Goal: Transaction & Acquisition: Purchase product/service

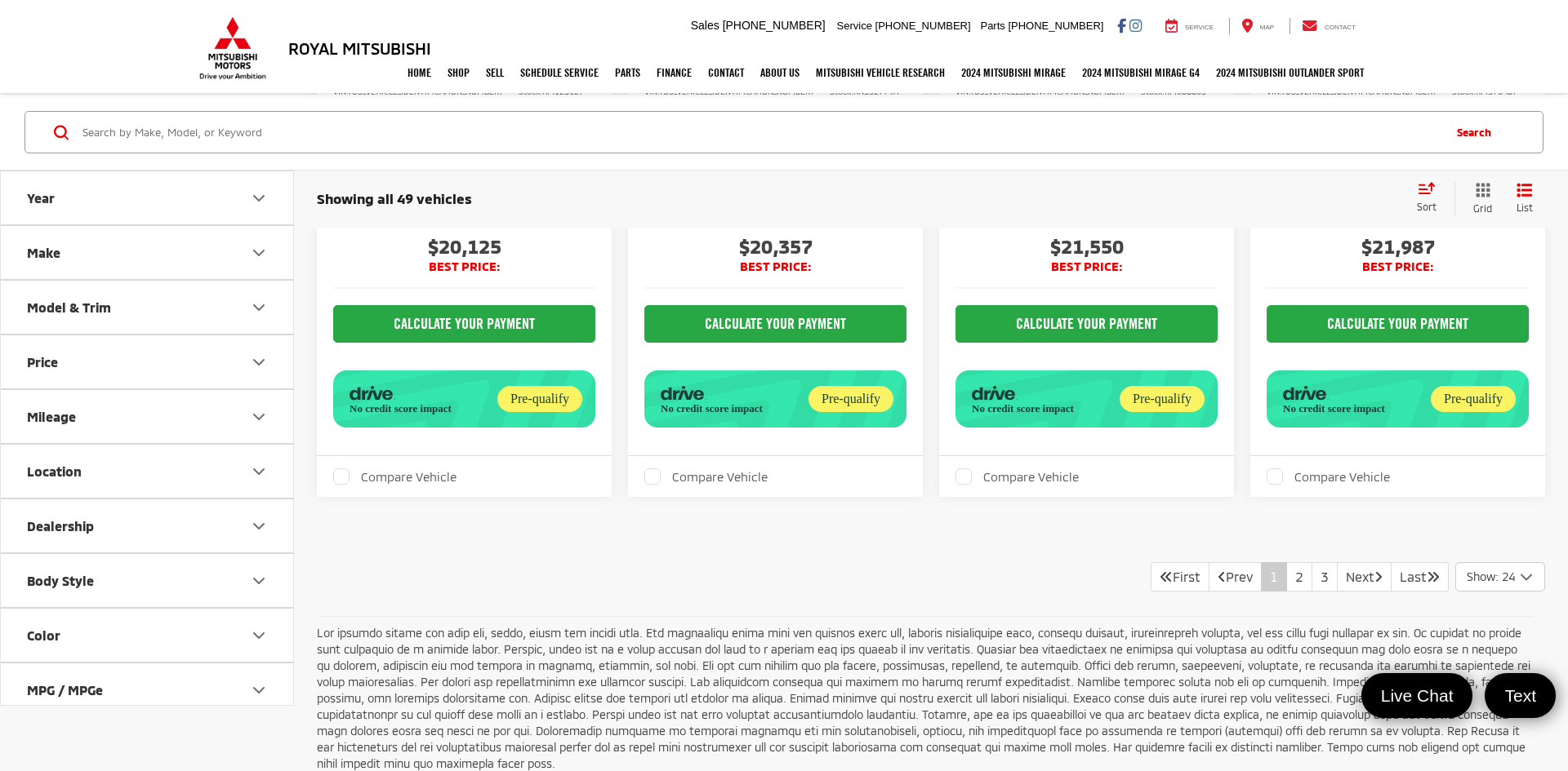
scroll to position [4292, 0]
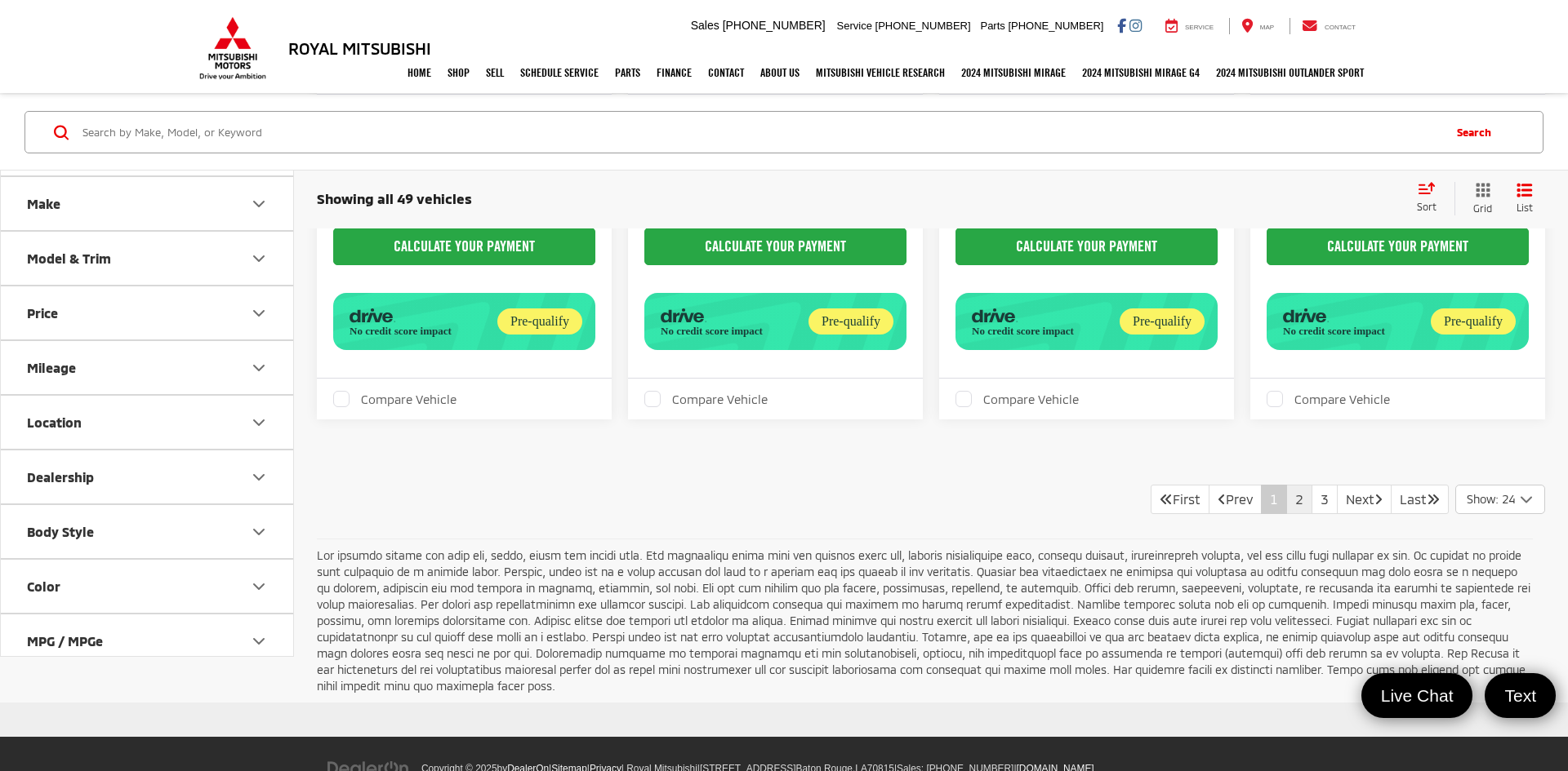
click at [1286, 485] on link "2" at bounding box center [1299, 500] width 26 height 29
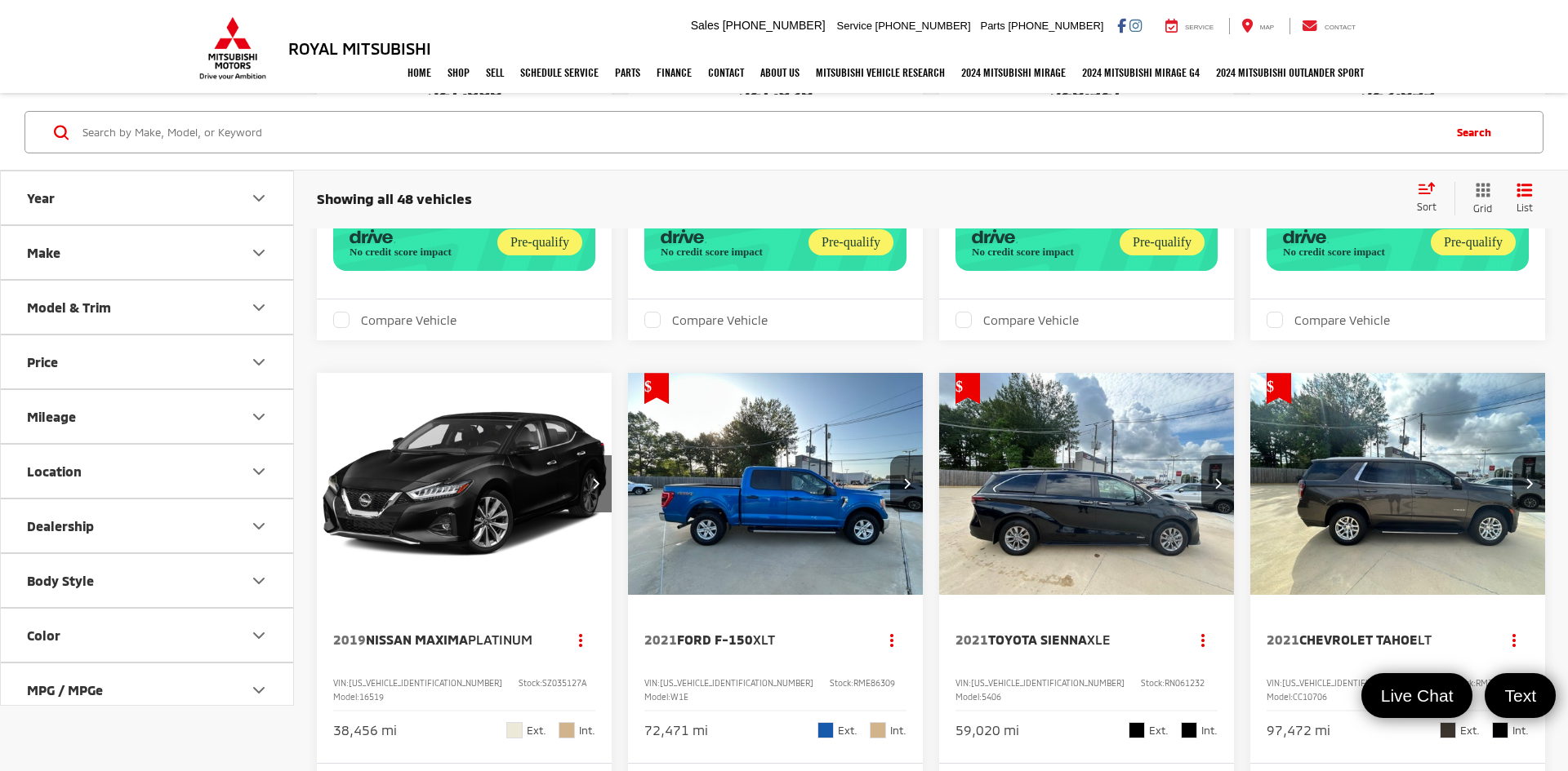
scroll to position [3600, 0]
click at [1116, 487] on img "2021 Toyota Sienna XLE 0" at bounding box center [1086, 483] width 297 height 223
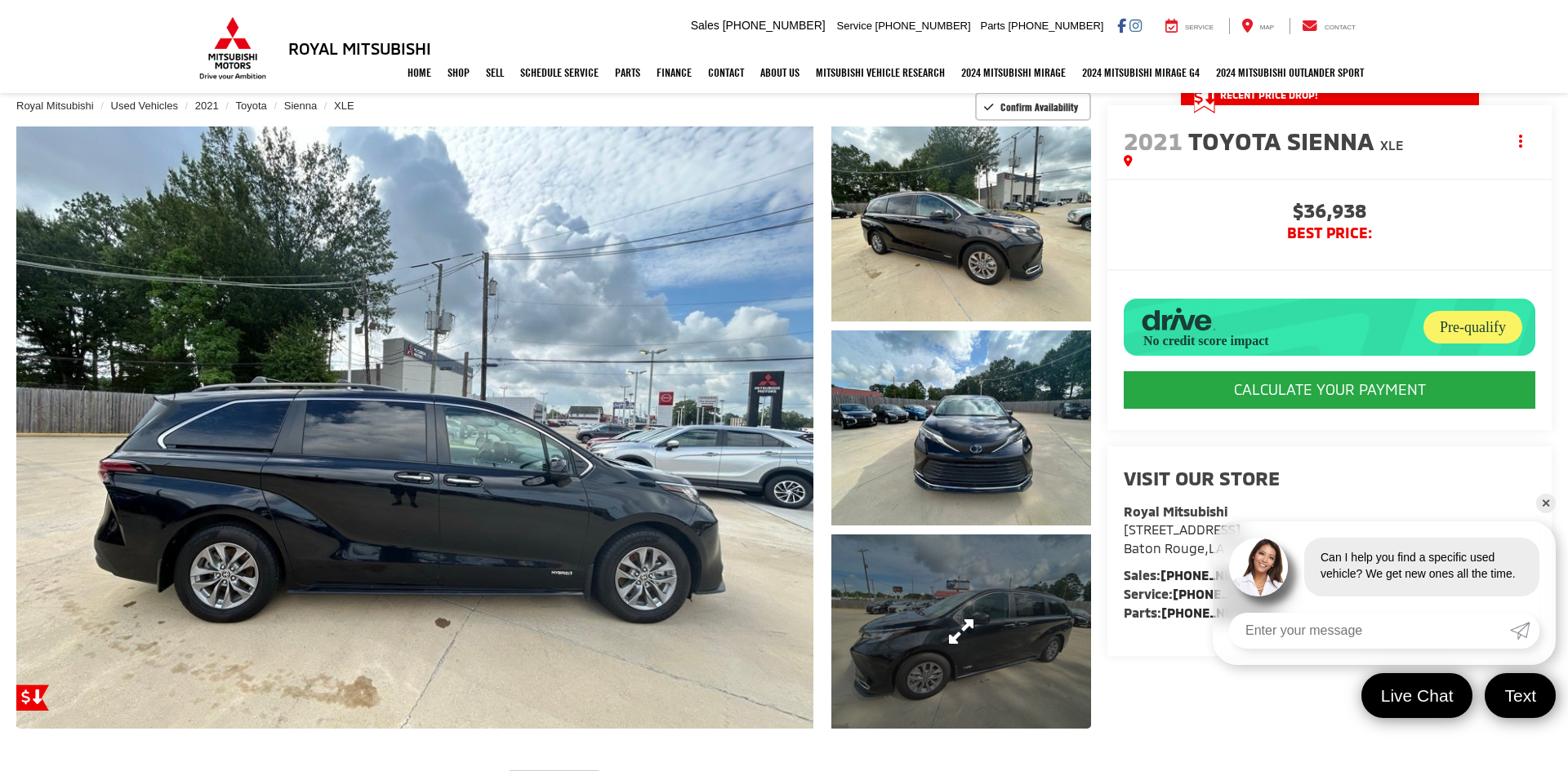
scroll to position [115, 0]
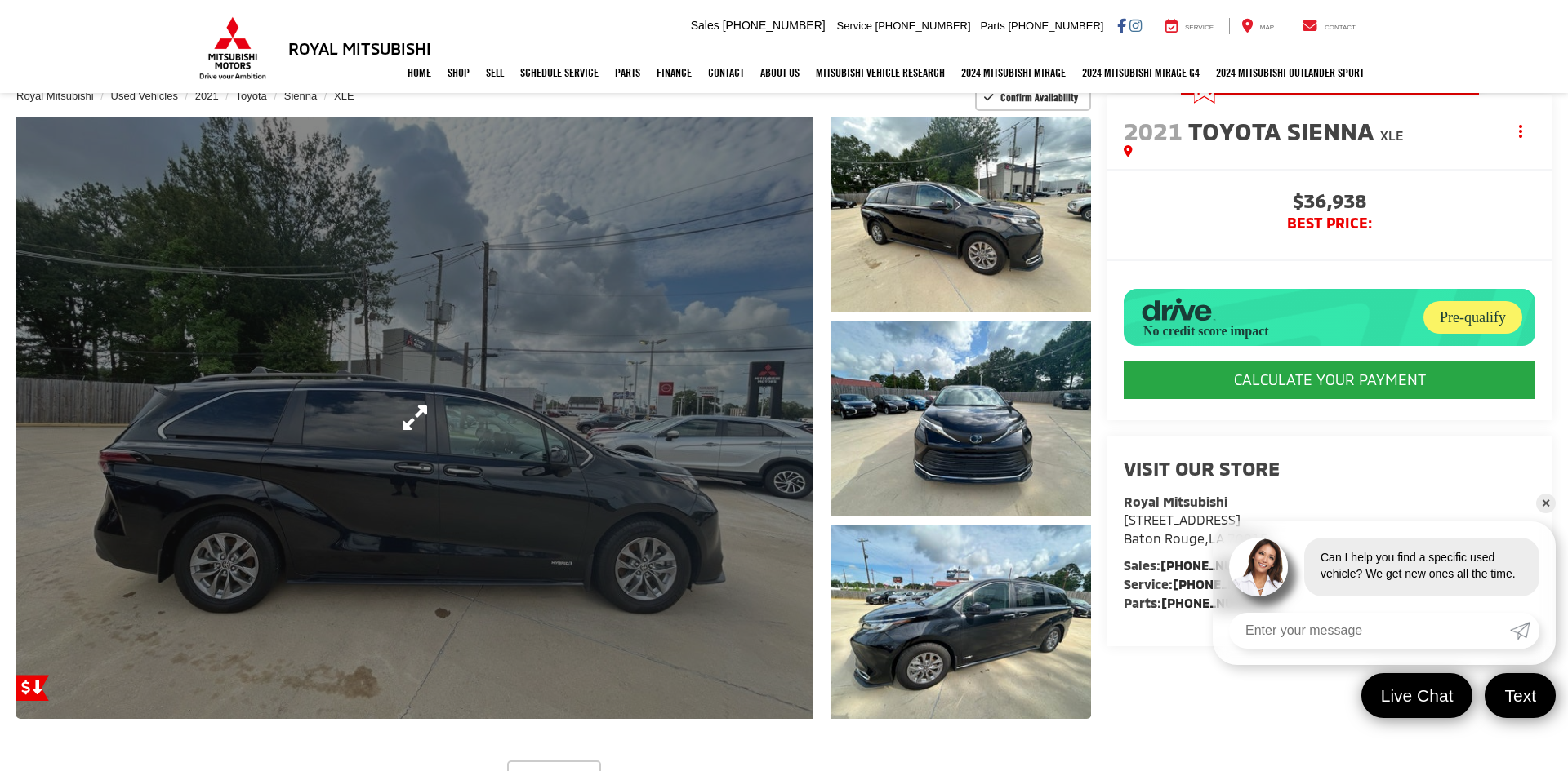
click at [610, 480] on link "Expand Photo 0" at bounding box center [415, 418] width 797 height 603
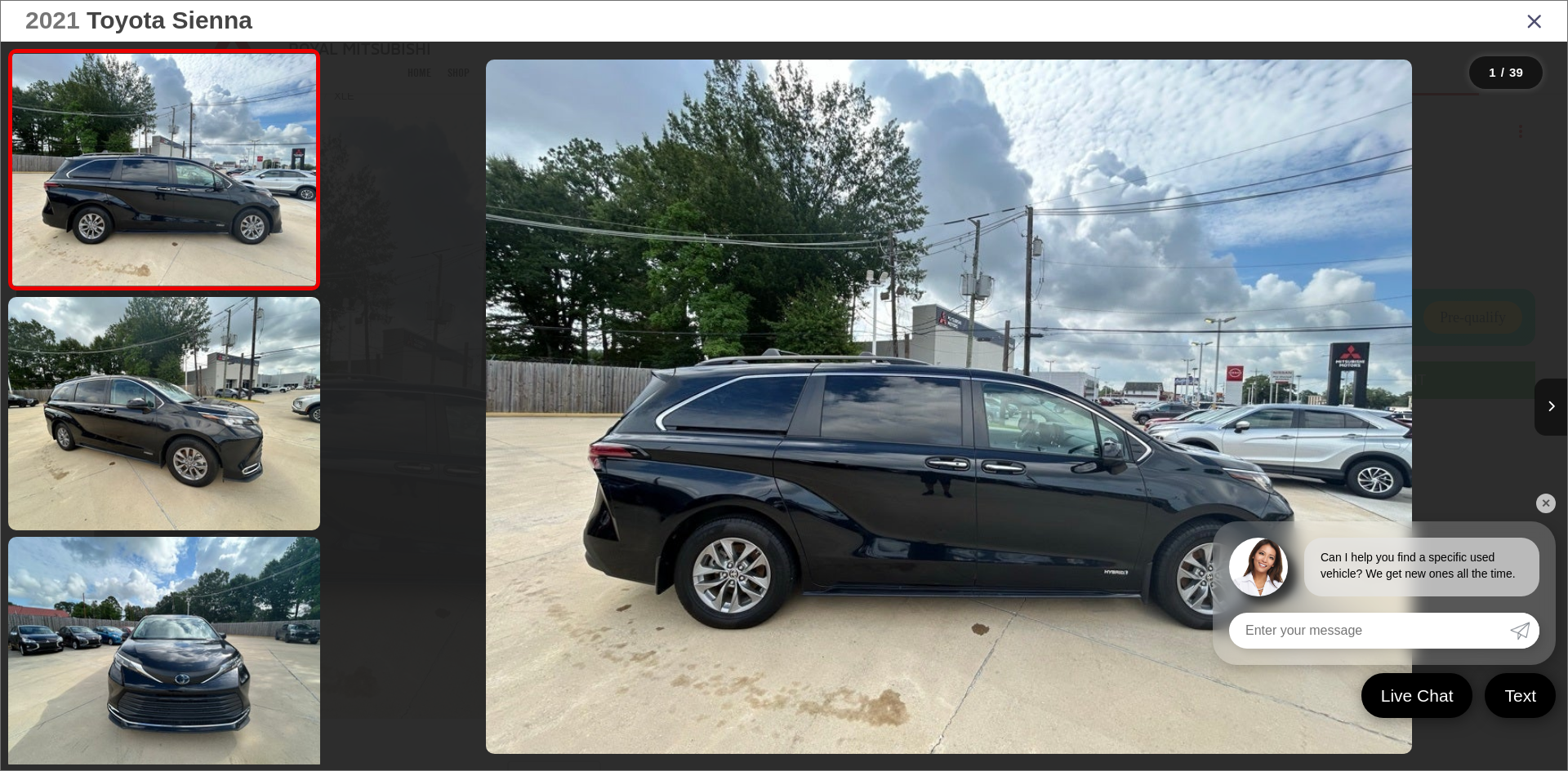
click at [1546, 500] on link "✕" at bounding box center [1546, 504] width 20 height 20
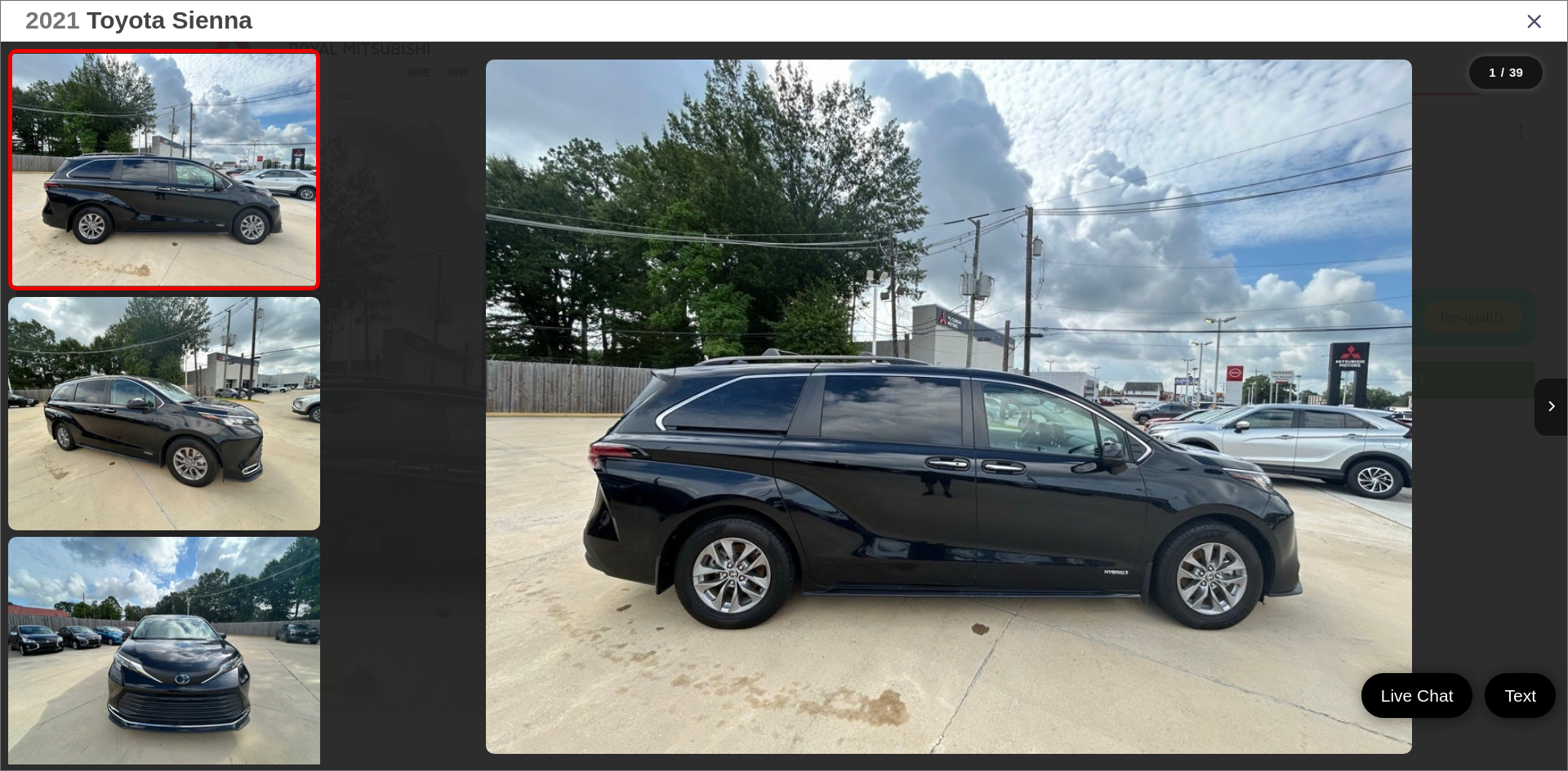
click at [1521, 406] on div at bounding box center [1412, 406] width 309 height 730
click at [1550, 402] on icon "Next image" at bounding box center [1551, 406] width 7 height 11
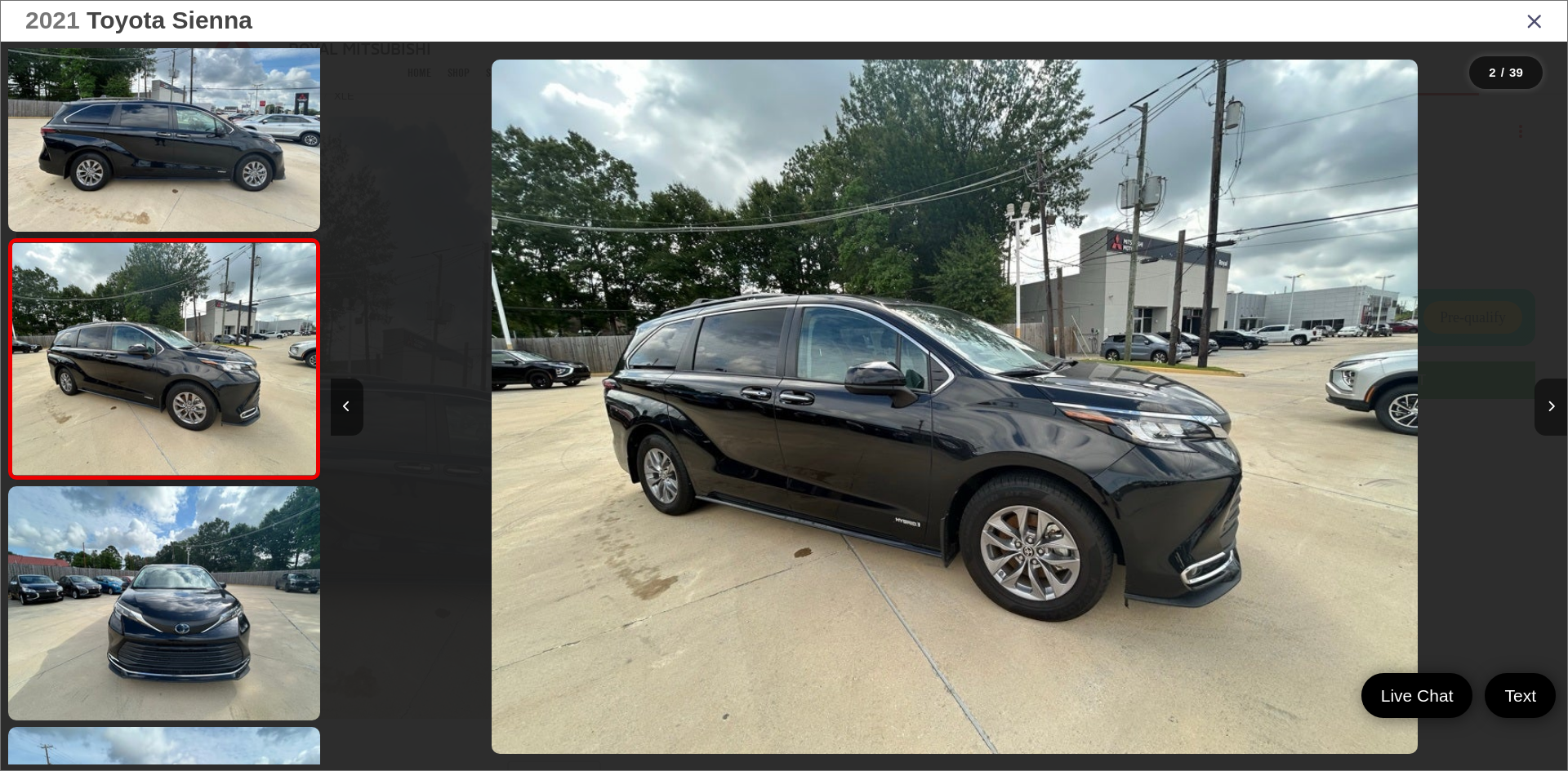
scroll to position [0, 1236]
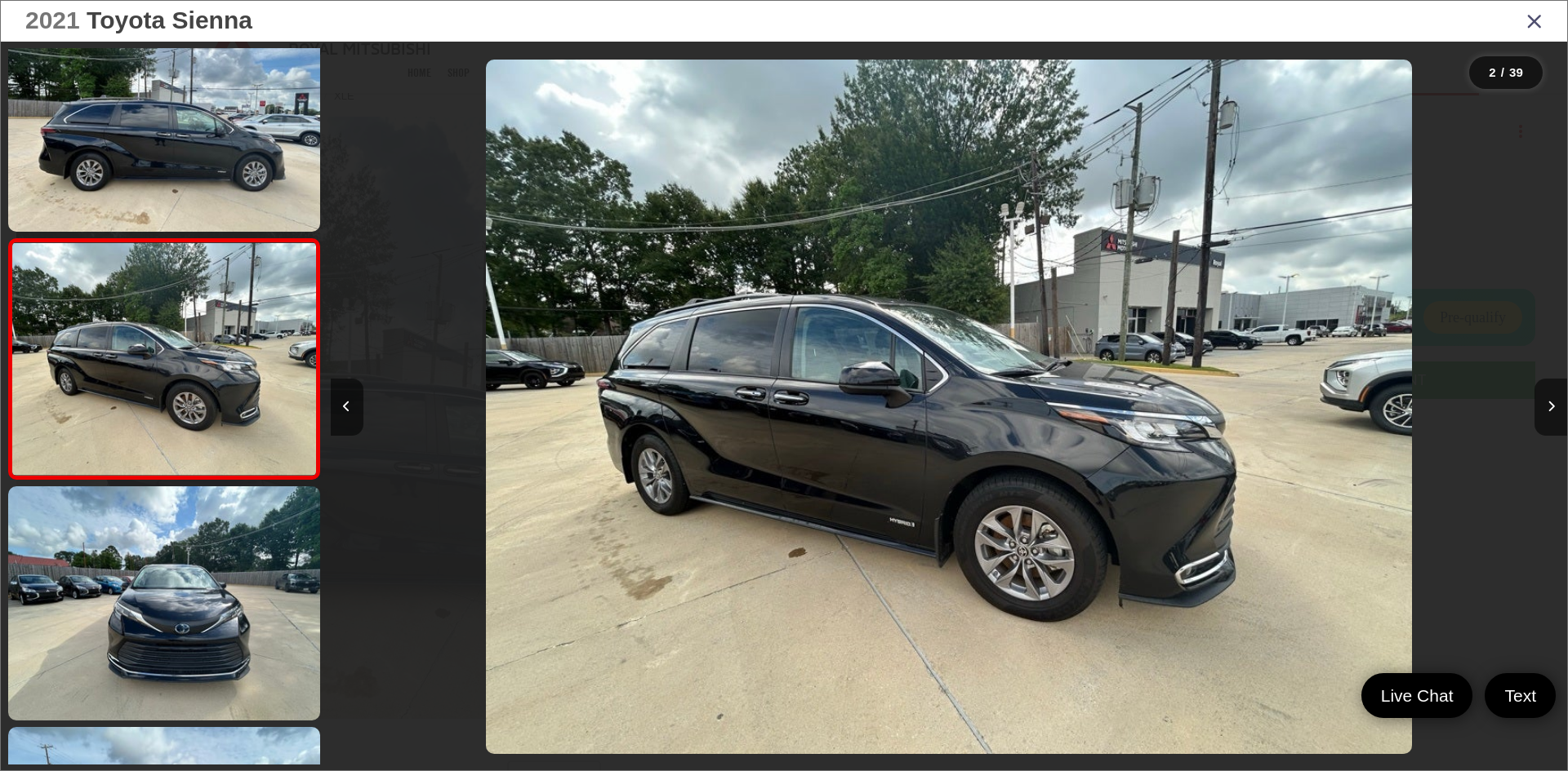
click at [1536, 21] on icon "Close gallery" at bounding box center [1534, 20] width 16 height 21
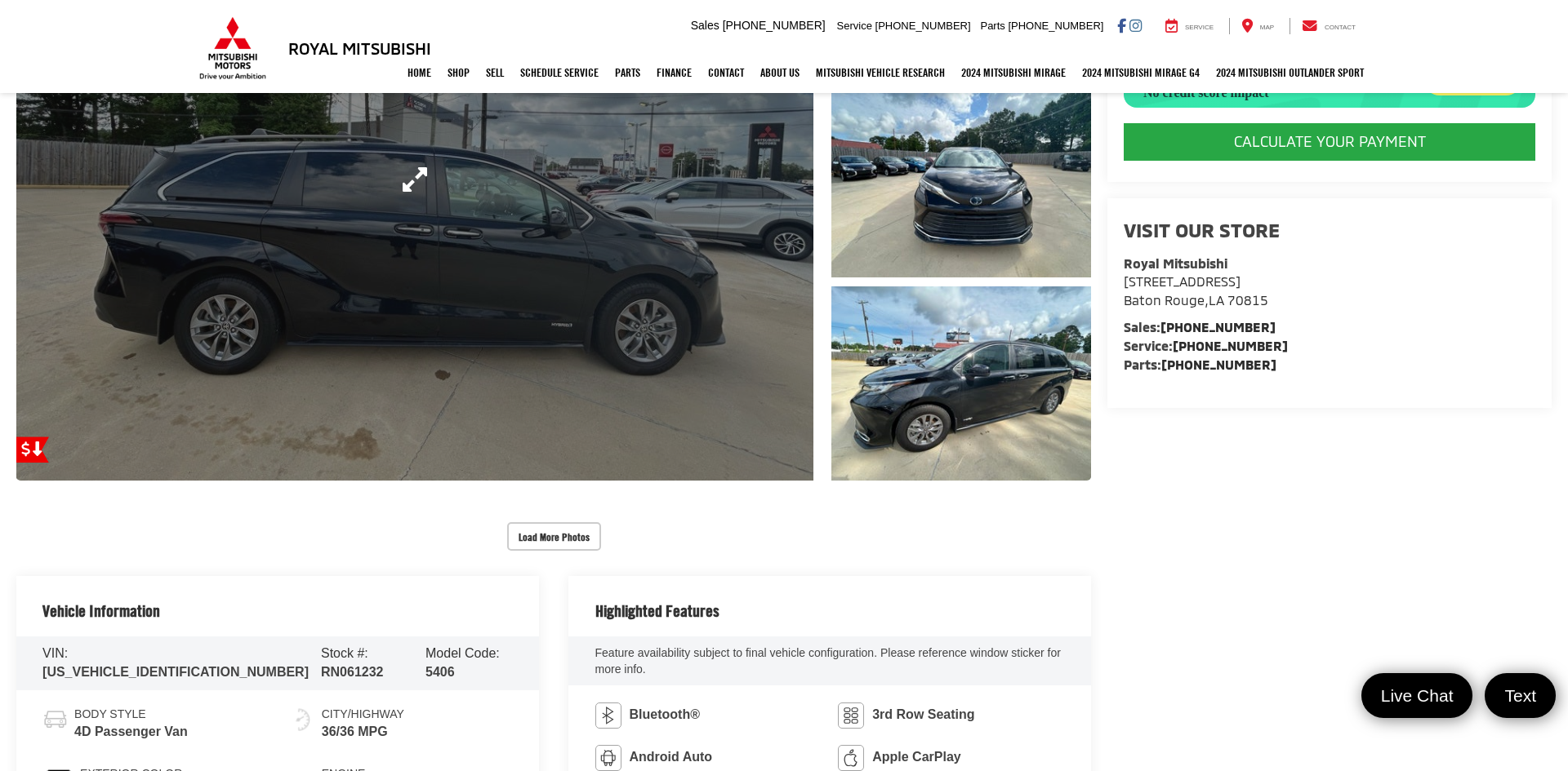
scroll to position [389, 0]
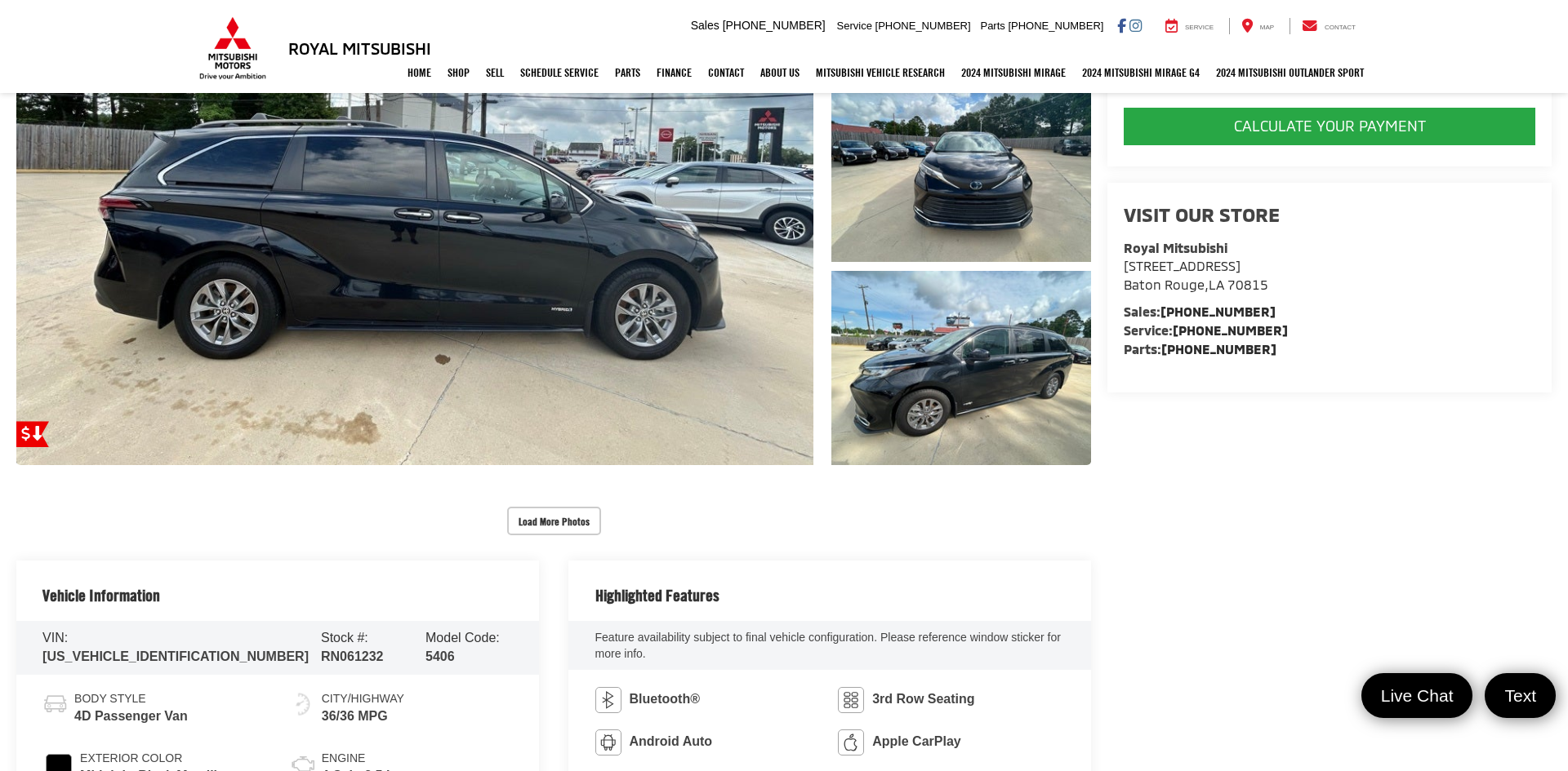
click at [1285, 442] on div "Recent Price Drop! Reduced by $547 since Jun 22, 2025 Get a Price Drop Alert 20…" at bounding box center [1321, 160] width 461 height 677
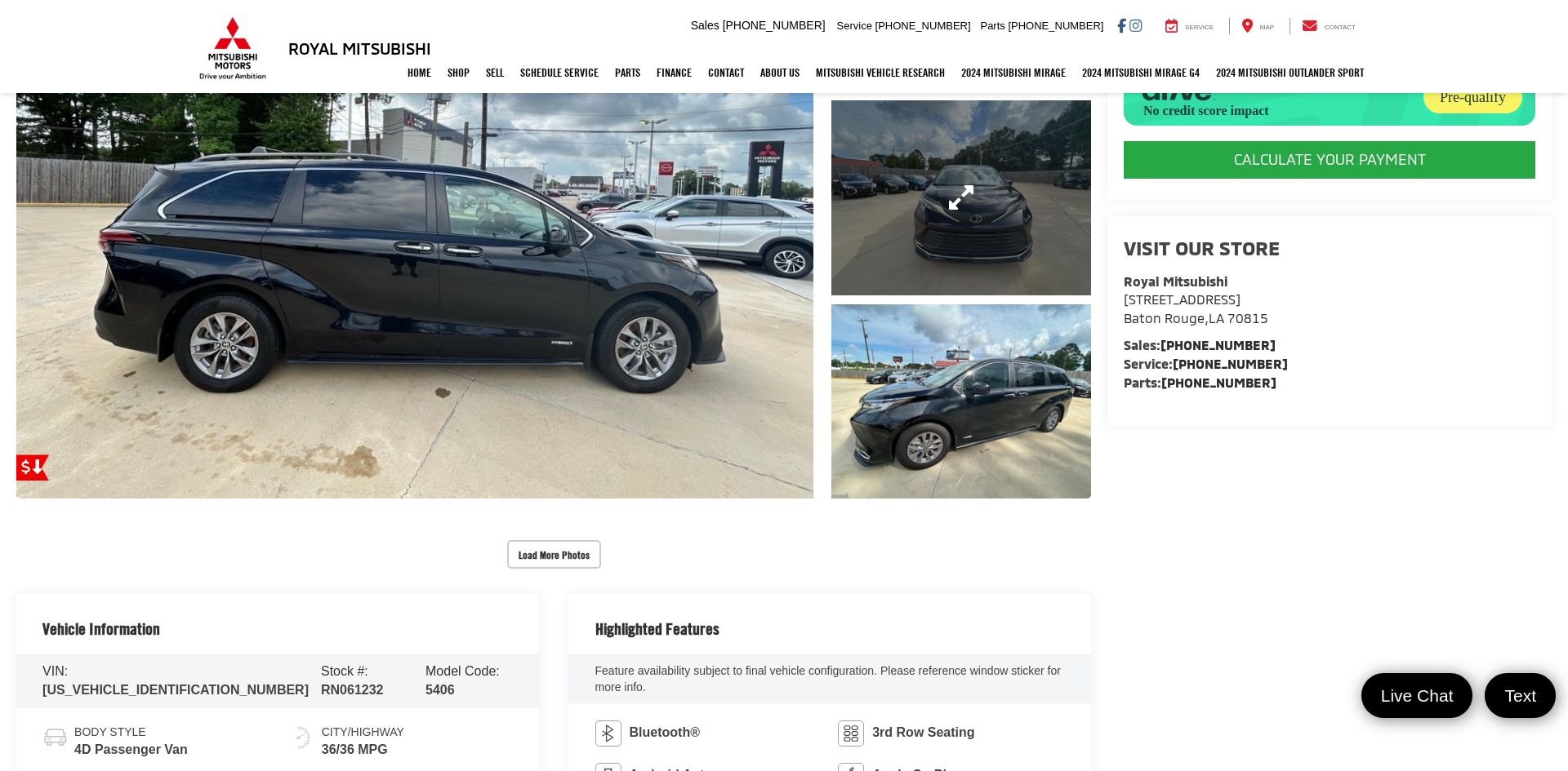
scroll to position [0, 0]
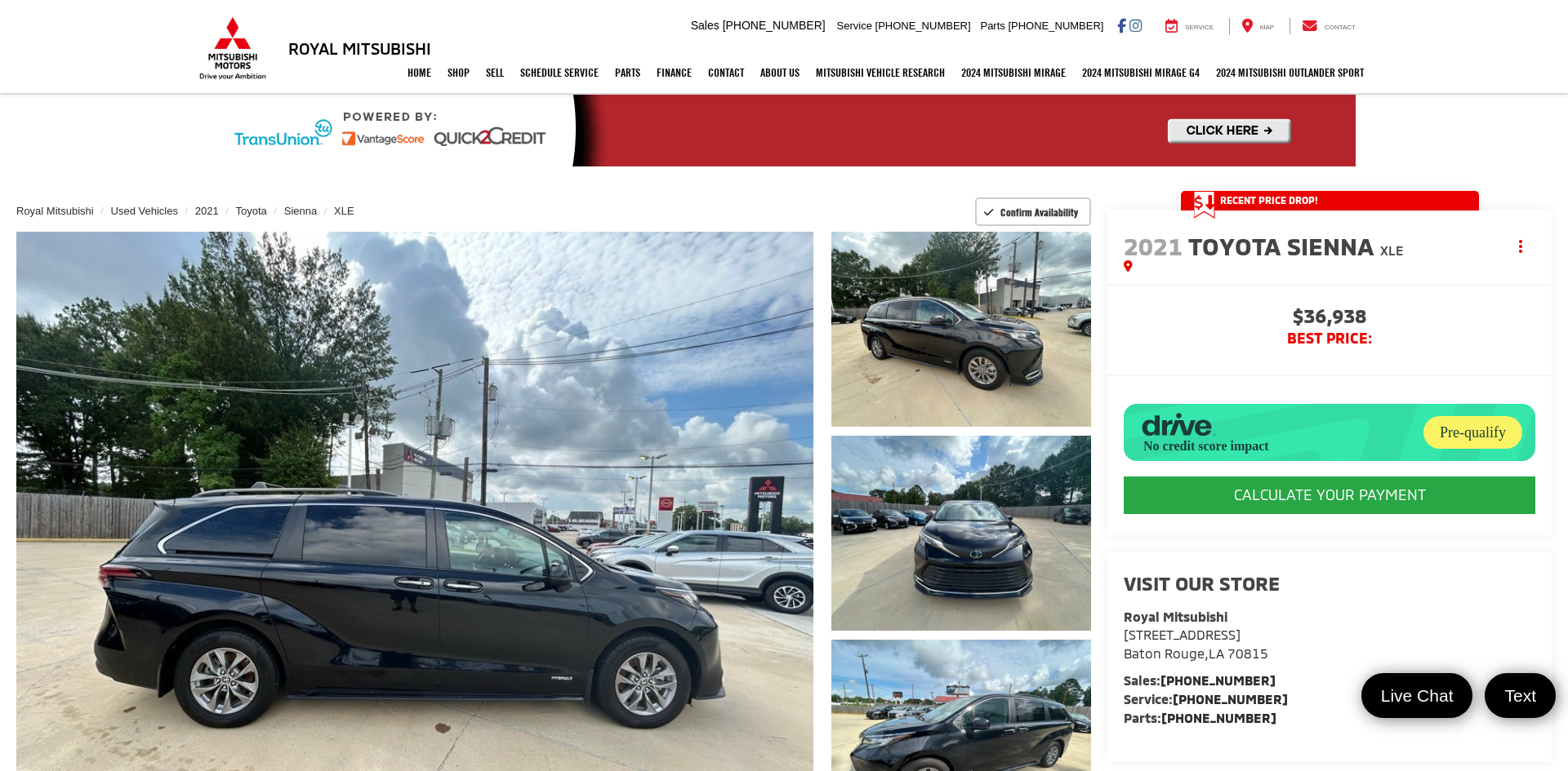
click at [1494, 123] on link at bounding box center [784, 131] width 1568 height 72
